Goal: Task Accomplishment & Management: Manage account settings

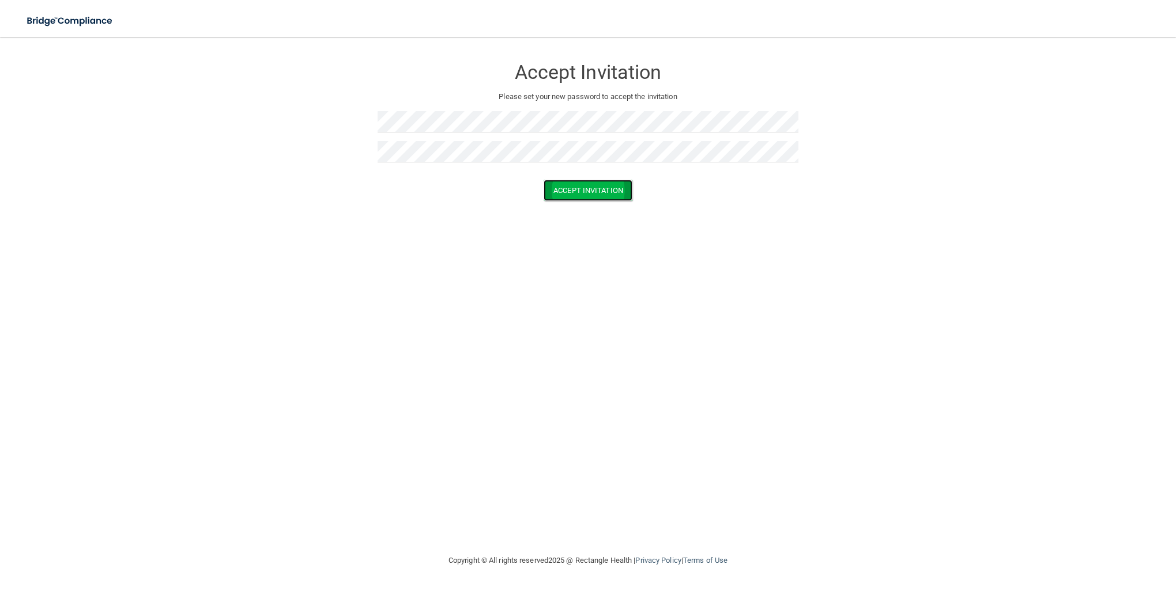
click at [605, 187] on button "Accept Invitation" at bounding box center [587, 190] width 89 height 21
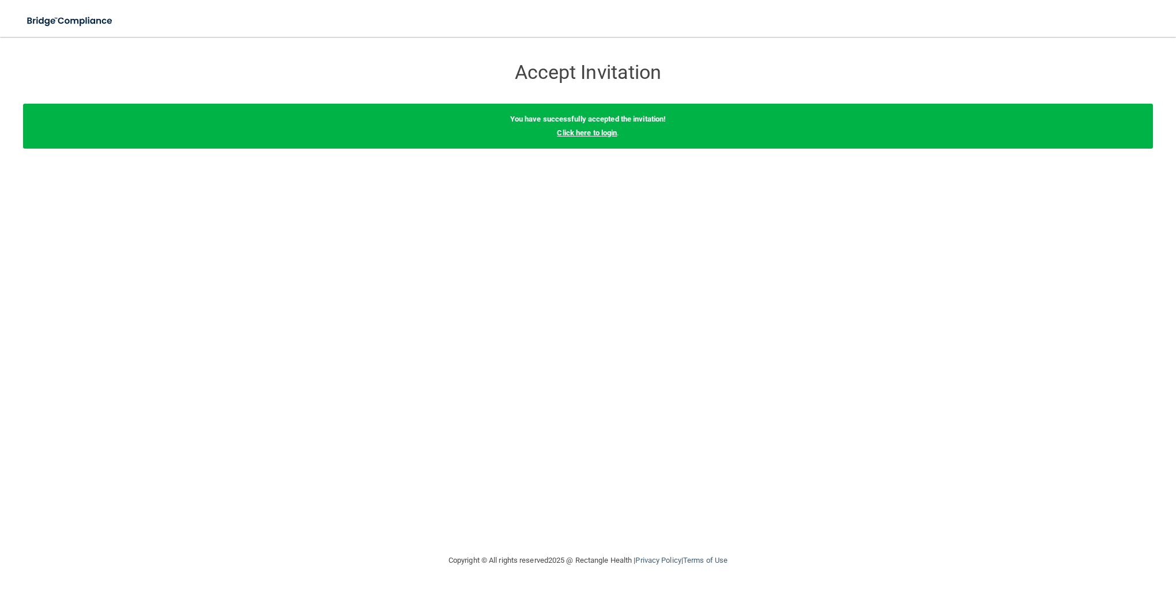
click at [582, 133] on link "Click here to login" at bounding box center [587, 133] width 60 height 9
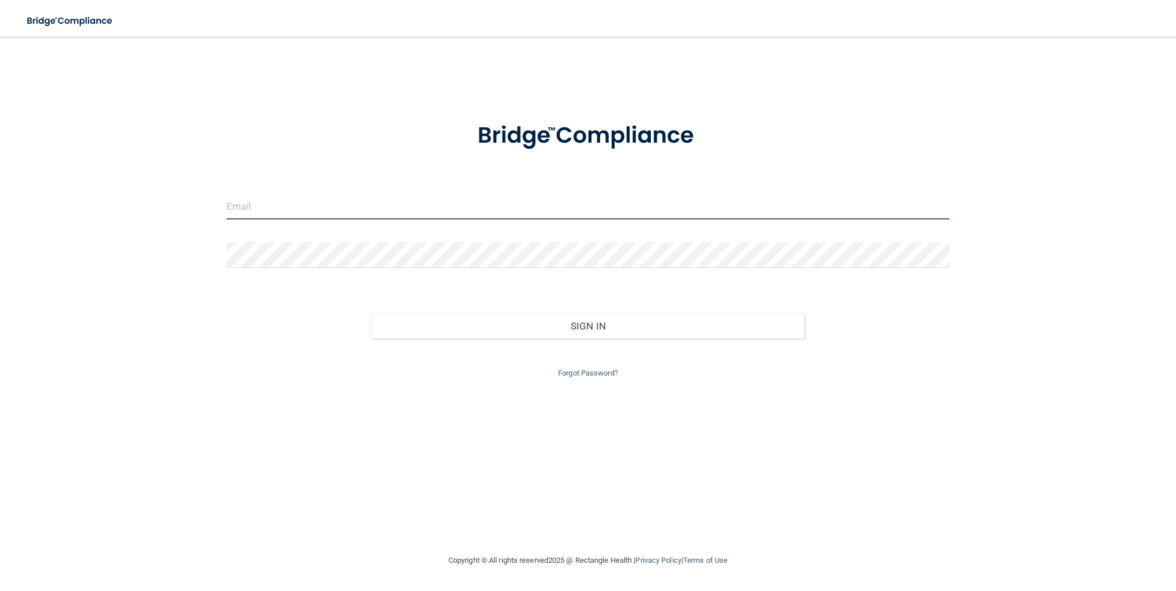
click at [271, 202] on input "email" at bounding box center [587, 207] width 723 height 26
type input "[PERSON_NAME][EMAIL_ADDRESS][DOMAIN_NAME]"
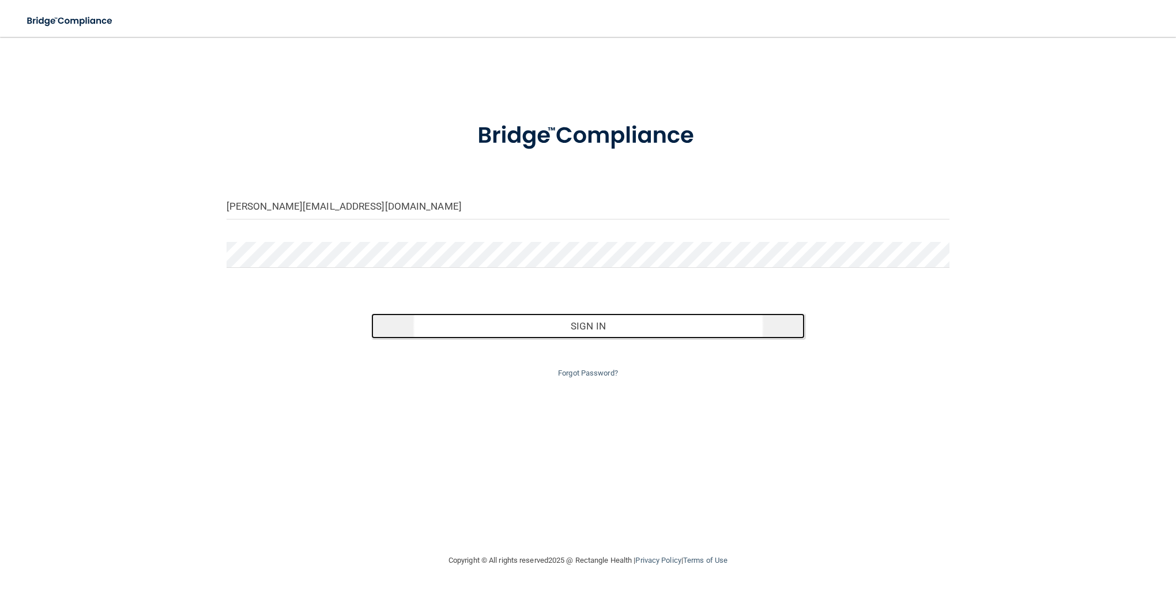
click at [590, 323] on button "Sign In" at bounding box center [588, 325] width 434 height 25
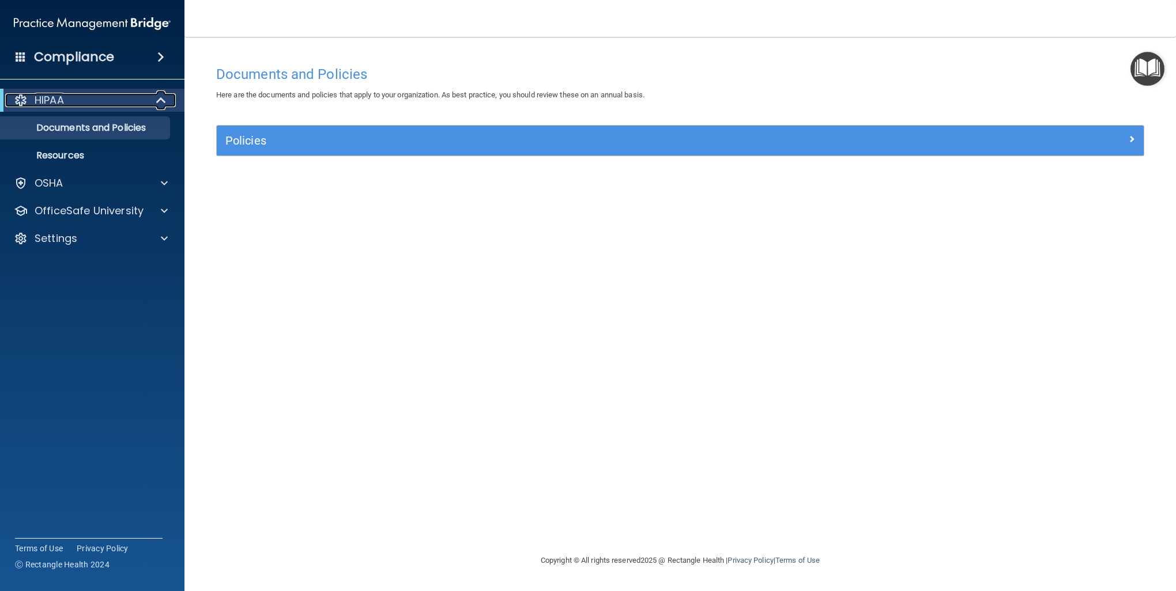
click at [160, 97] on span at bounding box center [162, 100] width 10 height 14
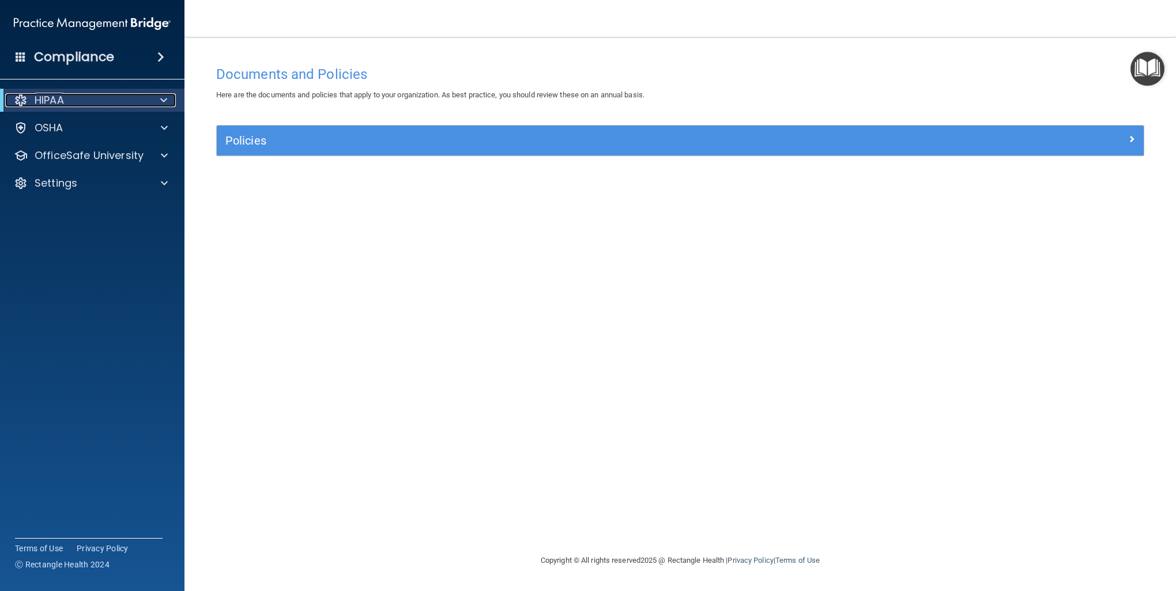
click at [160, 97] on span at bounding box center [163, 100] width 7 height 14
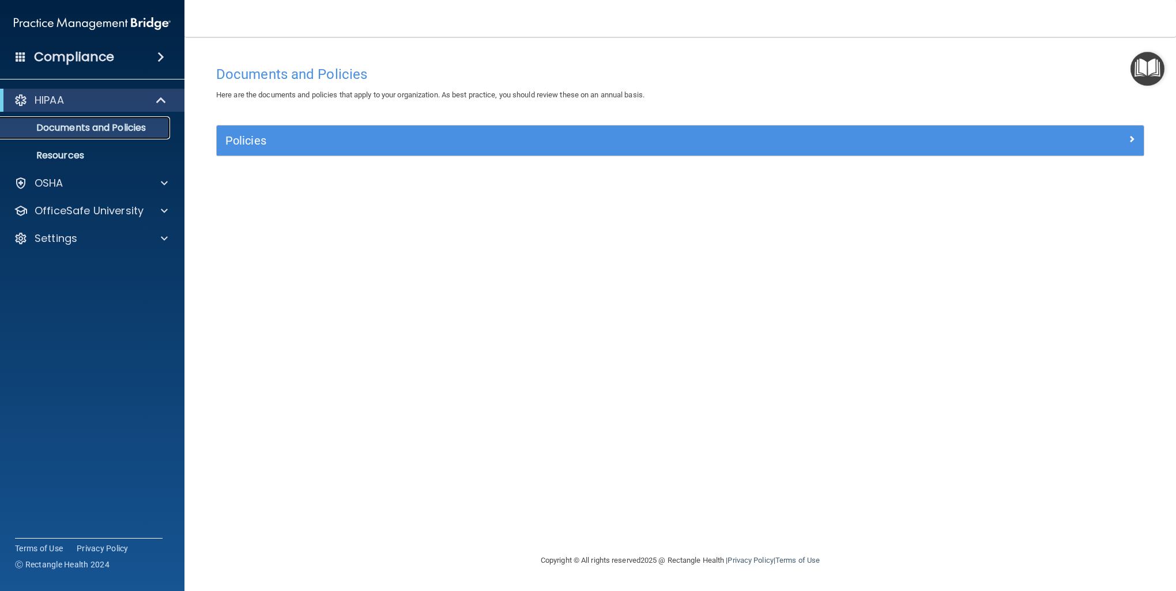
click at [115, 128] on p "Documents and Policies" at bounding box center [85, 128] width 157 height 12
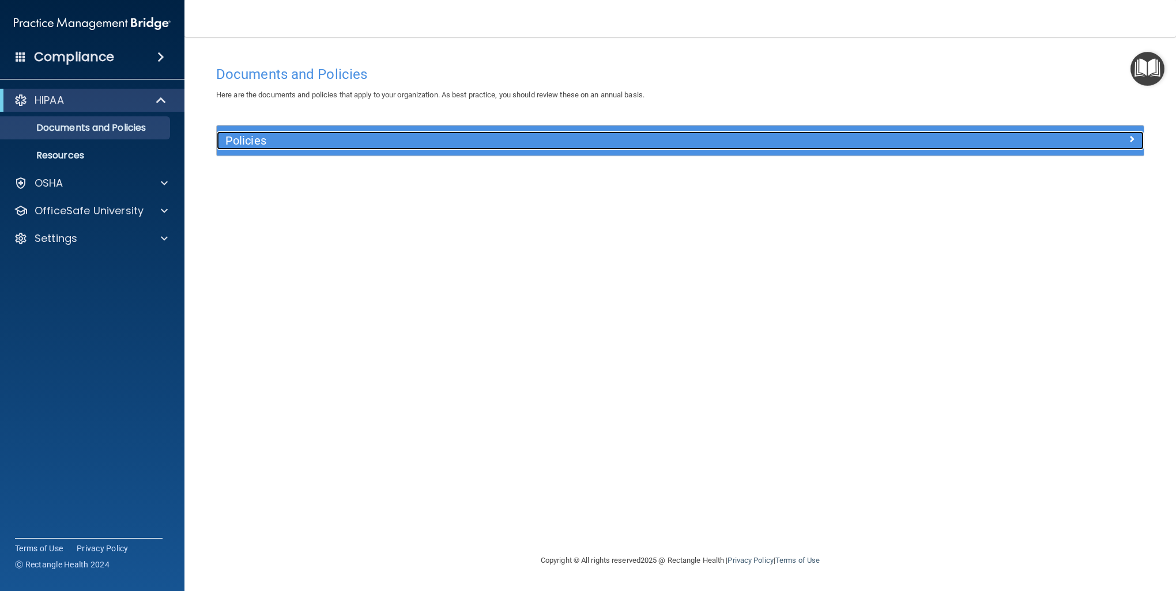
click at [244, 137] on h5 "Policies" at bounding box center [564, 140] width 678 height 13
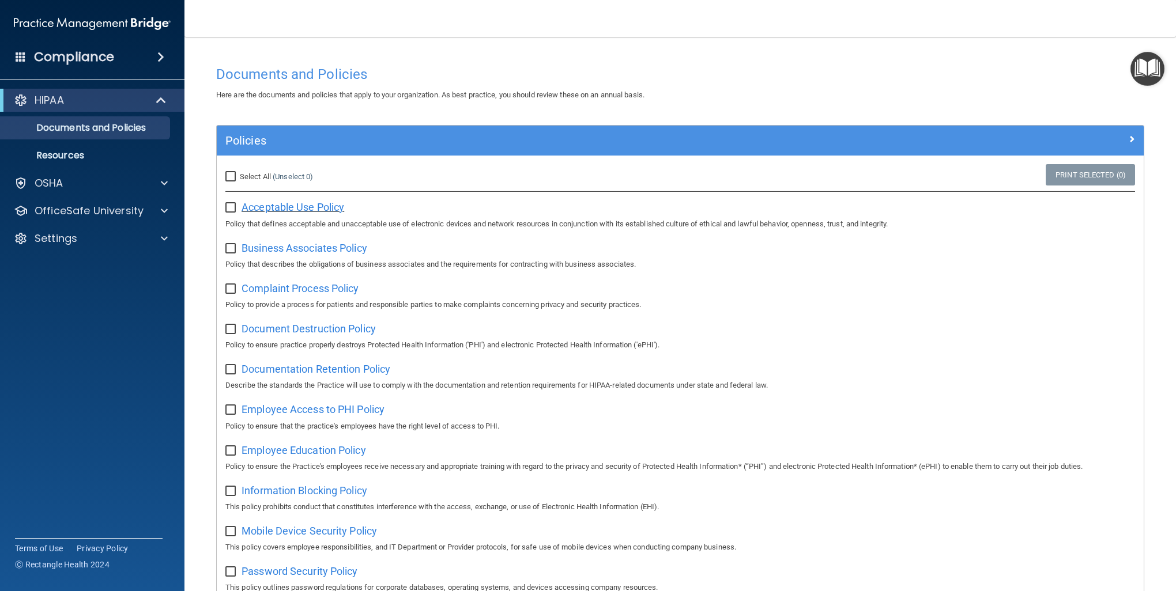
click at [313, 206] on span "Acceptable Use Policy" at bounding box center [292, 207] width 103 height 12
click at [284, 245] on span "Business Associates Policy" at bounding box center [304, 248] width 126 height 12
click at [294, 288] on span "Complaint Process Policy" at bounding box center [299, 288] width 117 height 12
click at [309, 326] on span "Document Destruction Policy" at bounding box center [308, 329] width 134 height 12
click at [310, 374] on span "Documentation Retention Policy" at bounding box center [315, 369] width 149 height 12
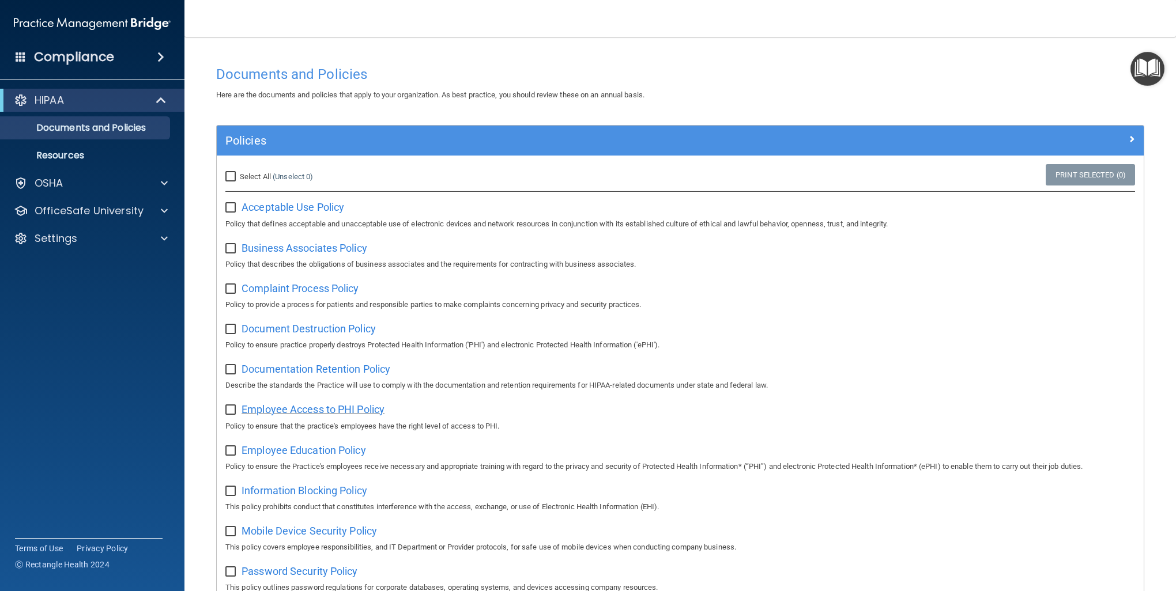
click at [316, 410] on span "Employee Access to PHI Policy" at bounding box center [312, 409] width 143 height 12
click at [318, 451] on span "Employee Education Policy" at bounding box center [303, 450] width 124 height 12
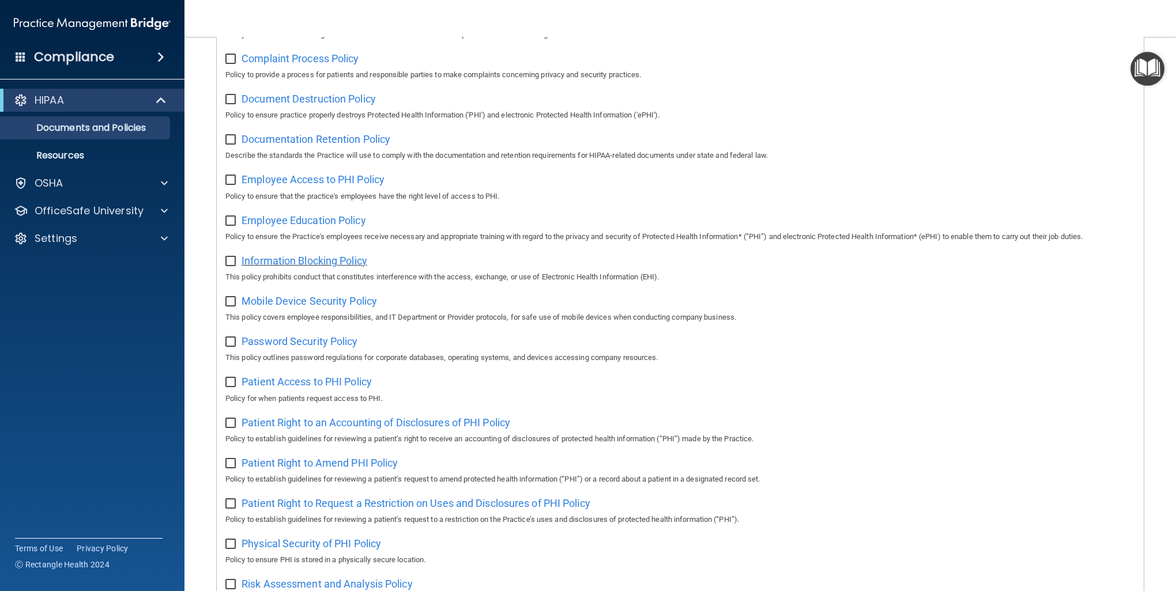
scroll to position [231, 0]
click at [336, 261] on span "Information Blocking Policy" at bounding box center [304, 260] width 126 height 12
click at [413, 422] on span "Patient Right to an Accounting of Disclosures of PHI Policy" at bounding box center [375, 422] width 269 height 12
